Goal: Find specific page/section: Find specific page/section

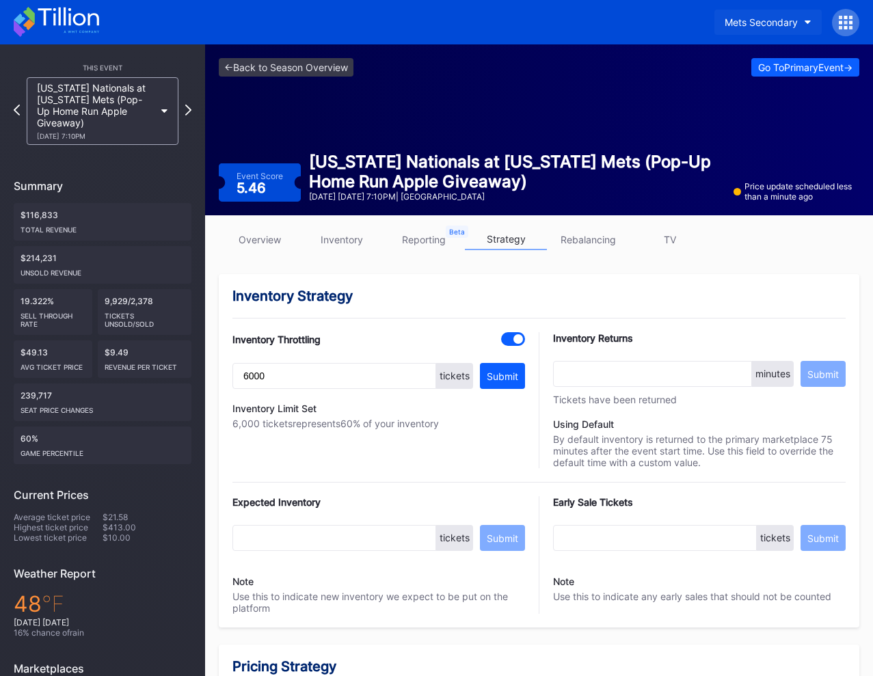
click at [749, 21] on div "Mets Secondary" at bounding box center [760, 22] width 73 height 12
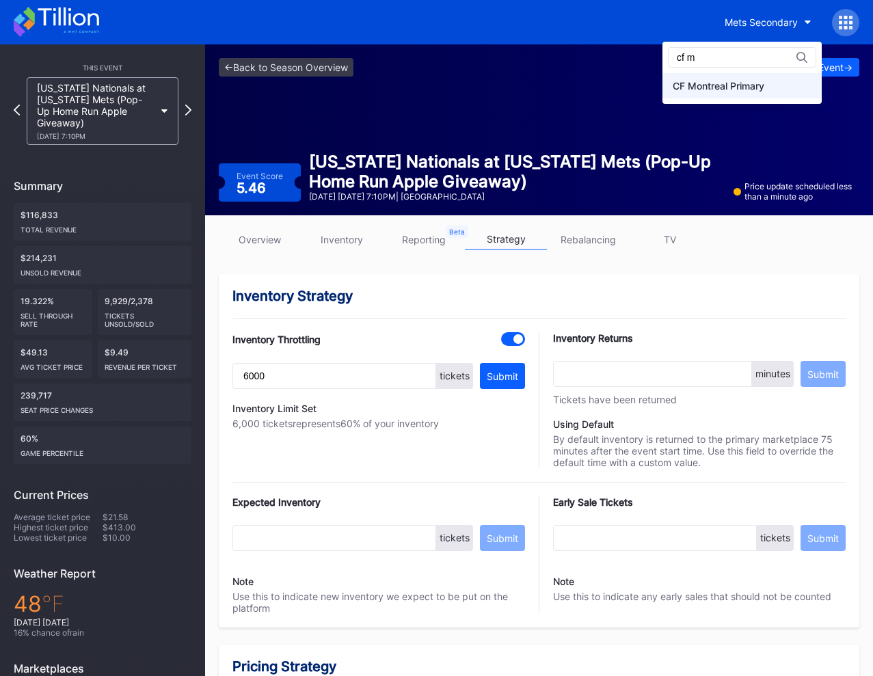
type input "cf m"
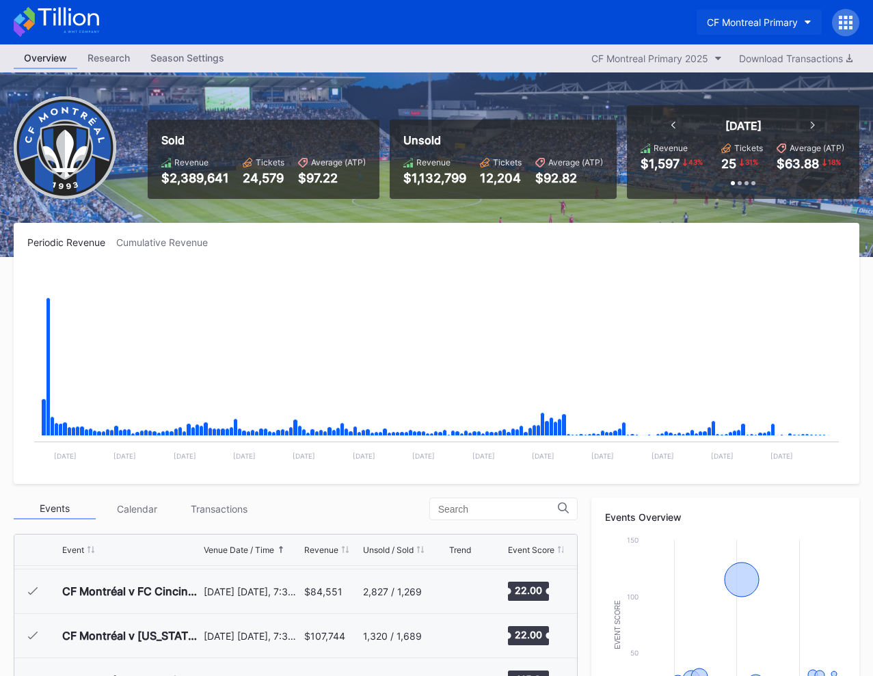
click at [757, 21] on div "CF Montreal Primary" at bounding box center [752, 22] width 91 height 12
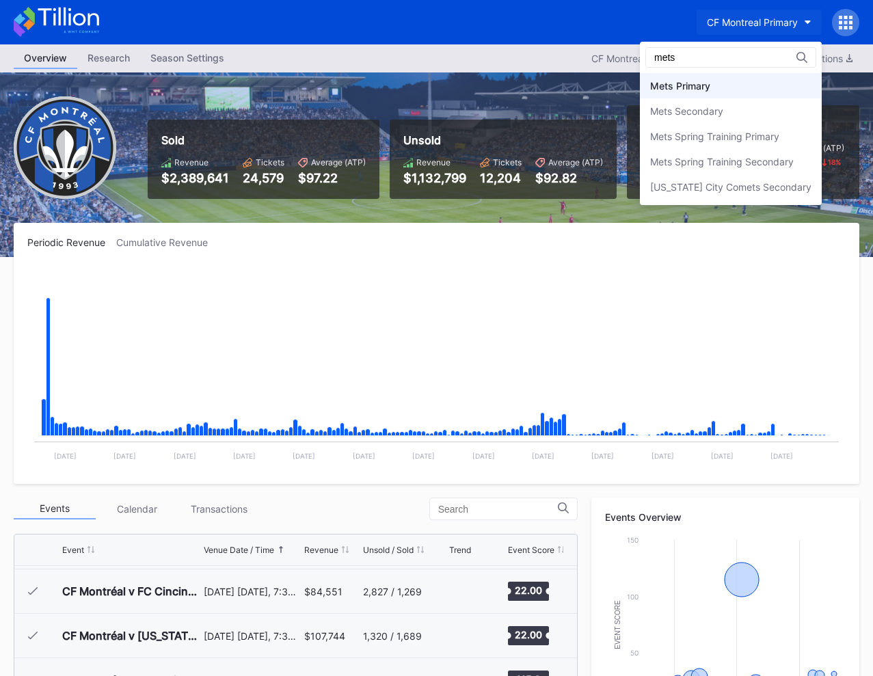
type input "mets"
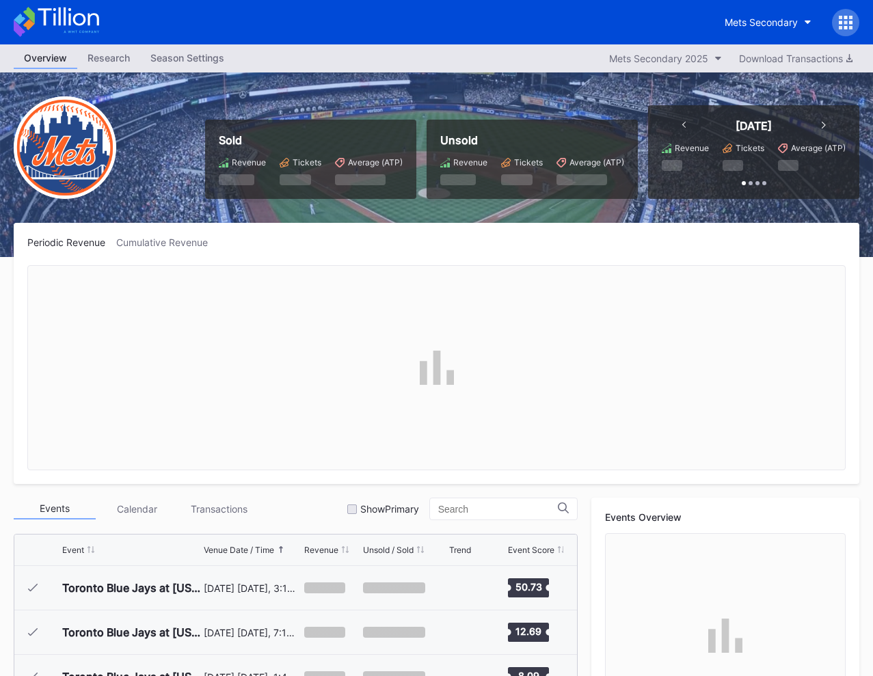
scroll to position [3106, 0]
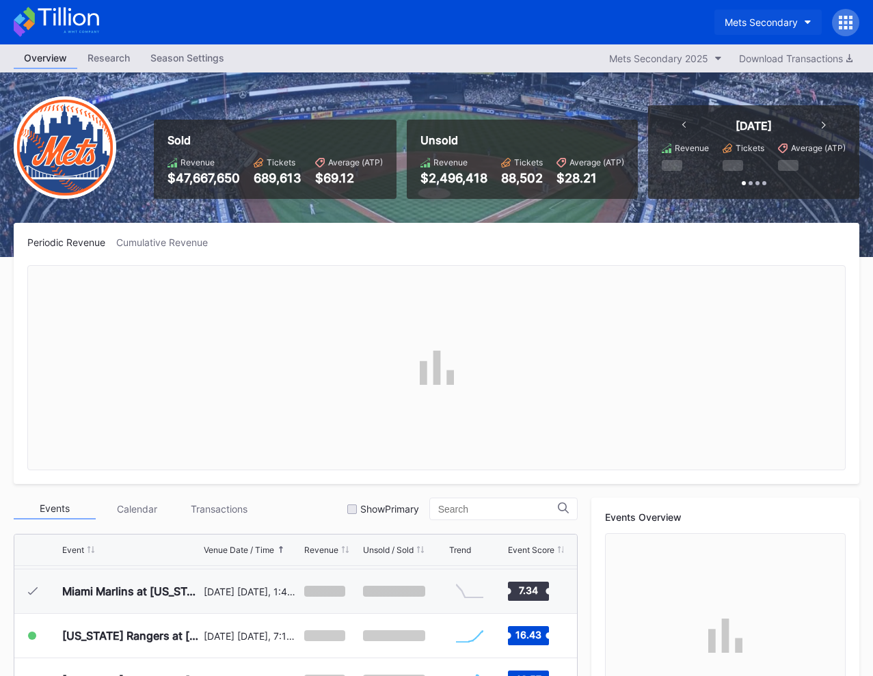
click at [774, 18] on div "Mets Secondary" at bounding box center [760, 22] width 73 height 12
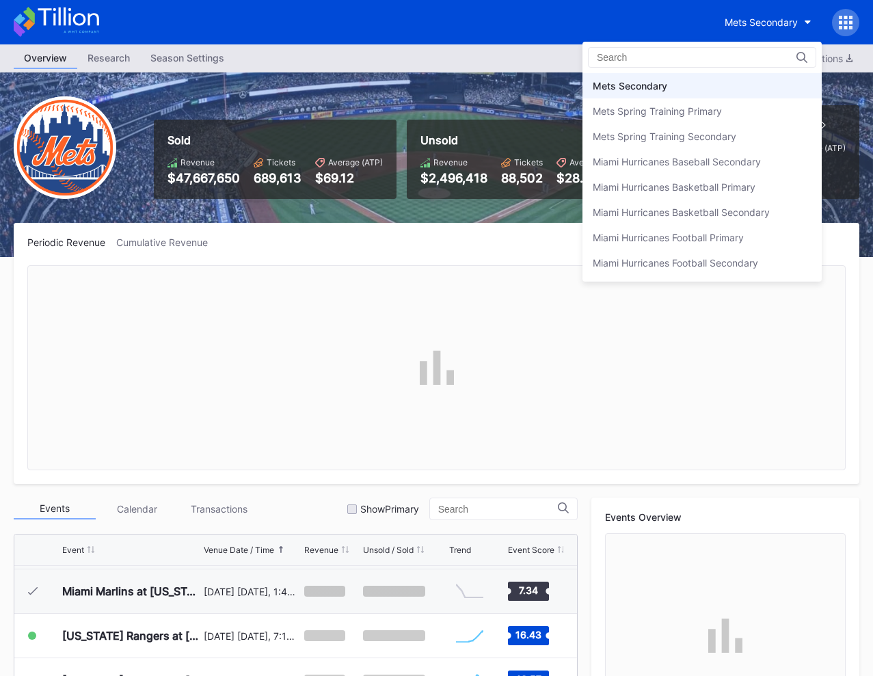
scroll to position [2125, 0]
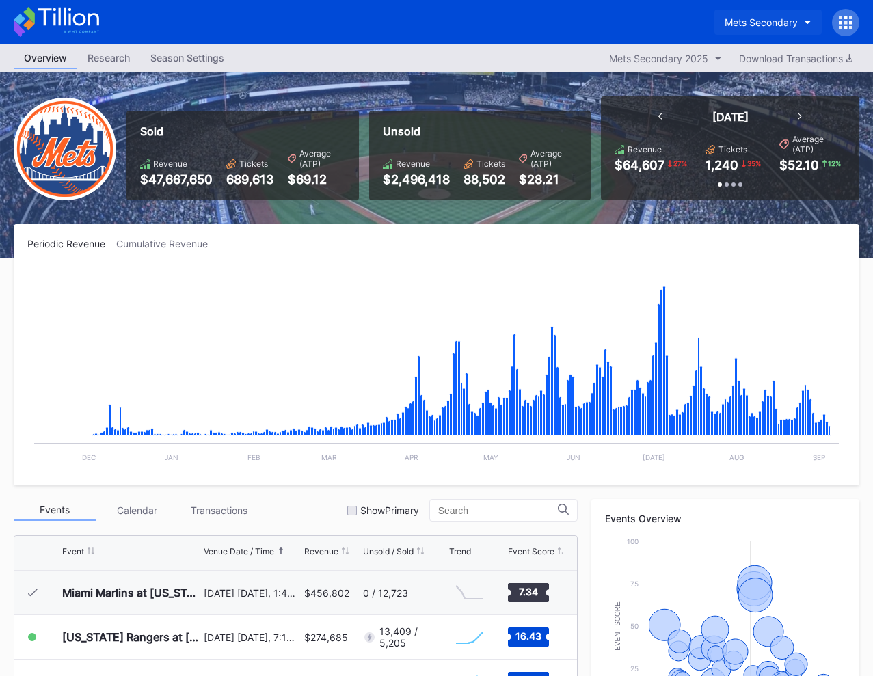
click at [755, 29] on button "Mets Secondary" at bounding box center [767, 22] width 107 height 25
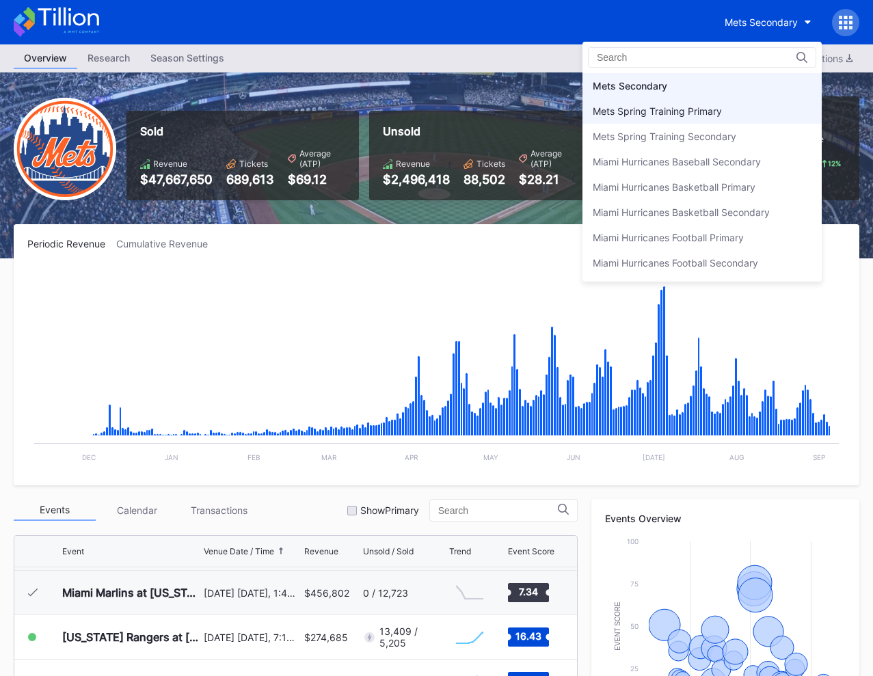
scroll to position [2110, 0]
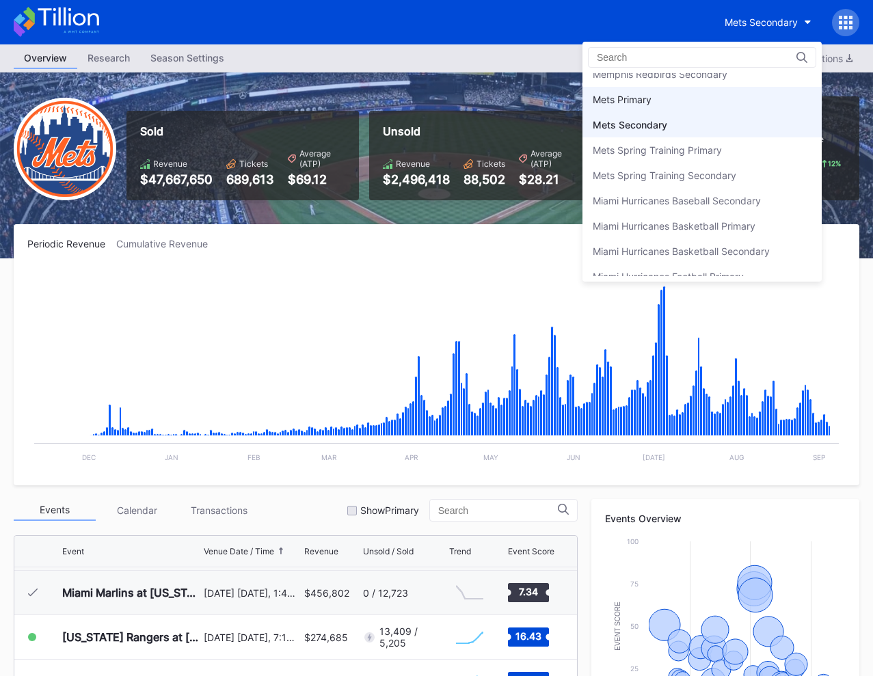
click at [679, 94] on div "Mets Primary" at bounding box center [701, 99] width 239 height 25
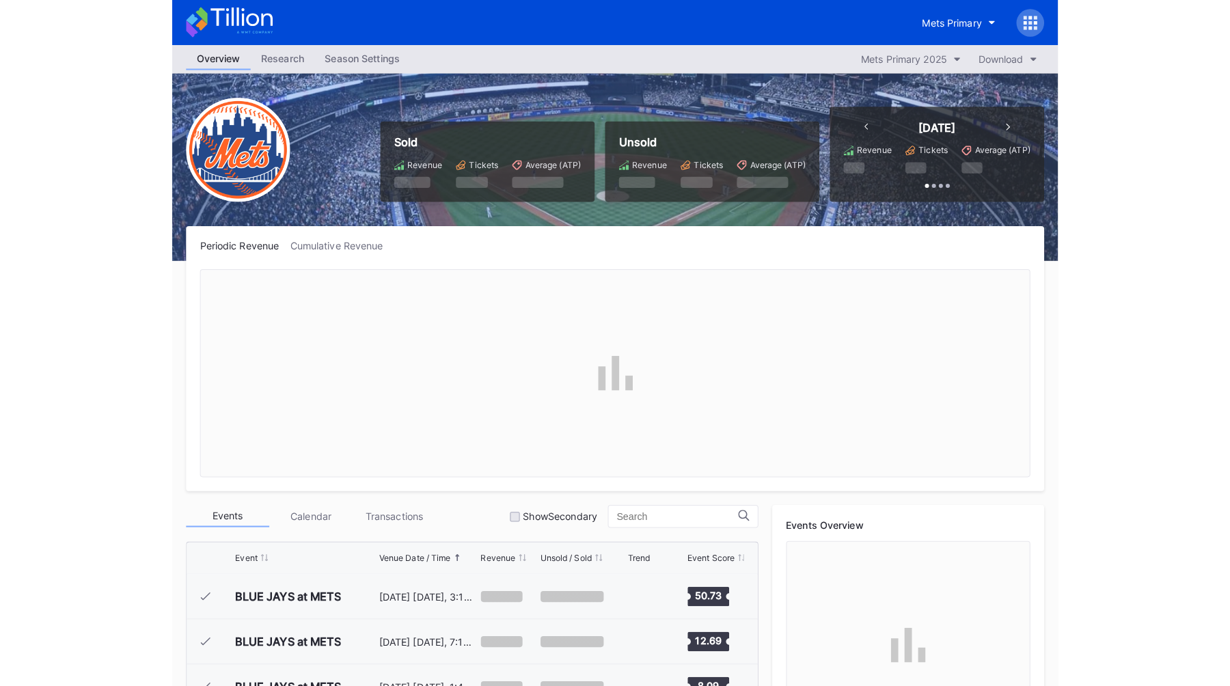
scroll to position [3154, 0]
